Goal: Navigation & Orientation: Find specific page/section

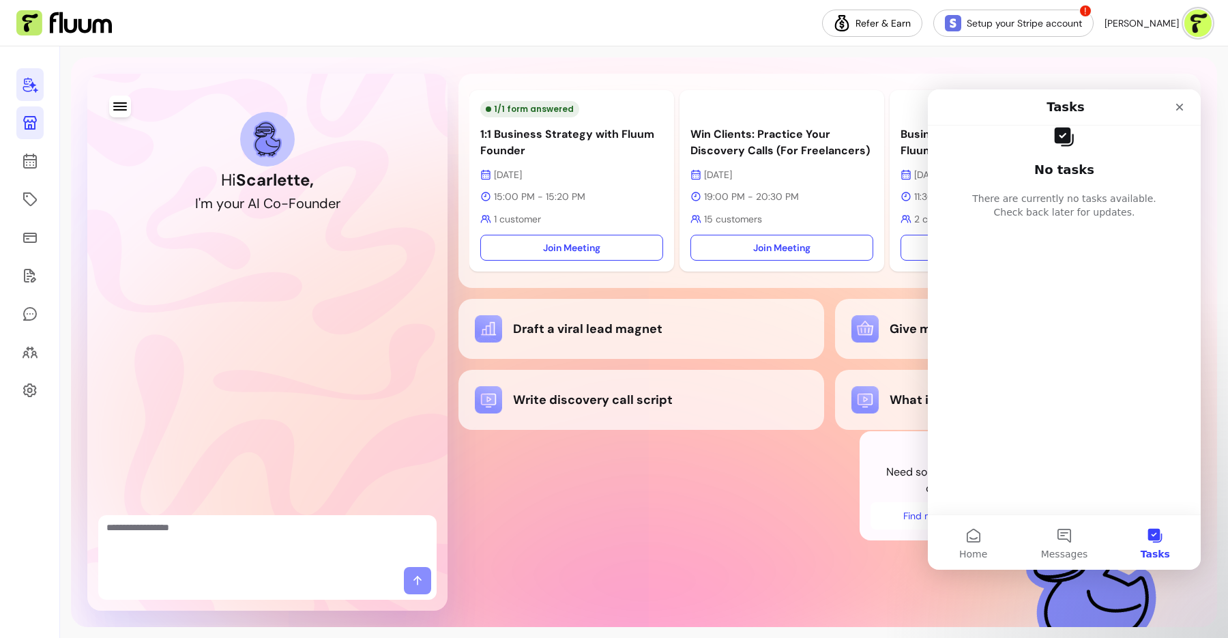
click at [34, 129] on icon at bounding box center [30, 123] width 14 height 14
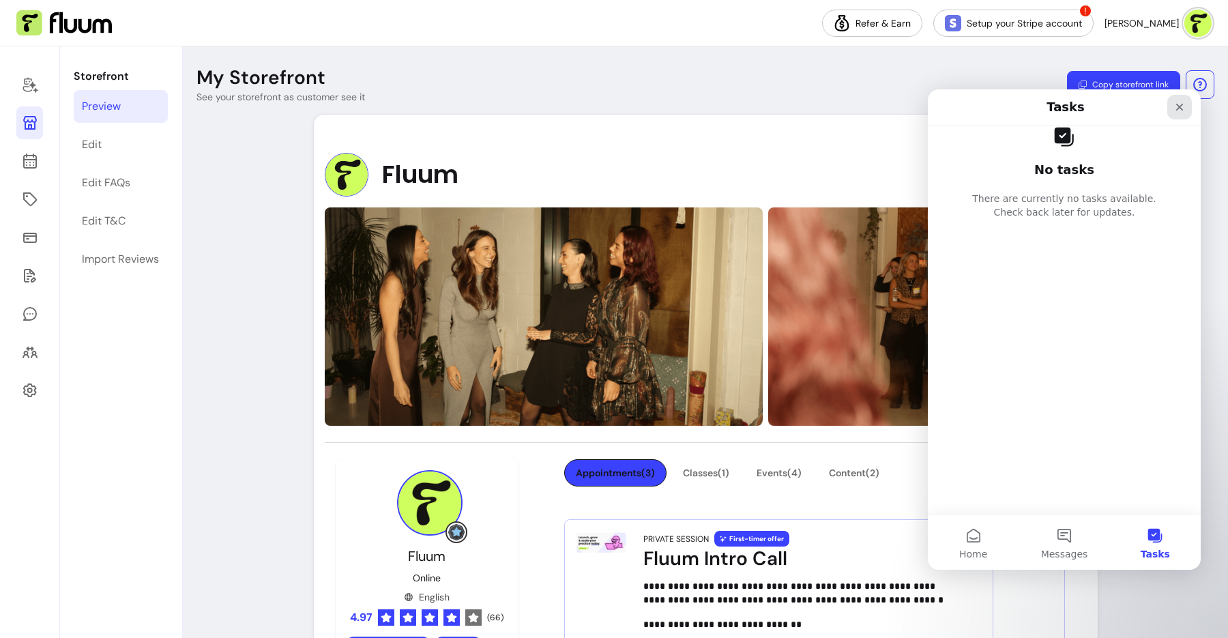
click at [1178, 104] on icon "Close" at bounding box center [1179, 107] width 11 height 11
